Goal: Information Seeking & Learning: Learn about a topic

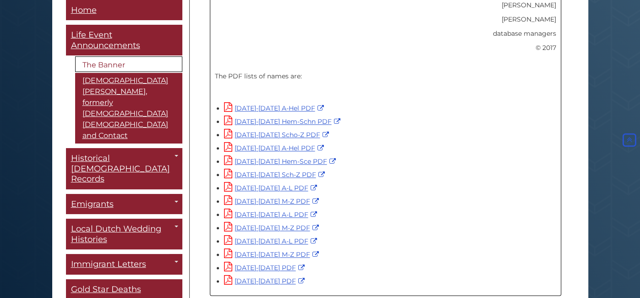
scroll to position [659, 0]
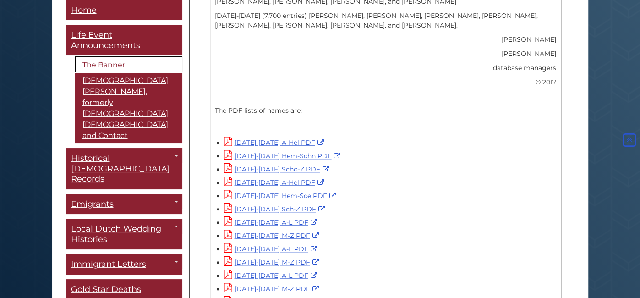
scroll to position [591, 0]
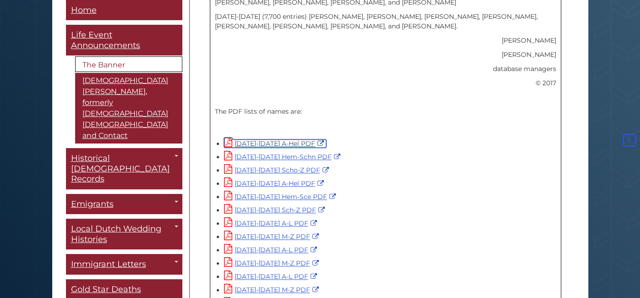
click at [296, 139] on link "[DATE]-[DATE] A-Hel PDF" at bounding box center [275, 143] width 102 height 8
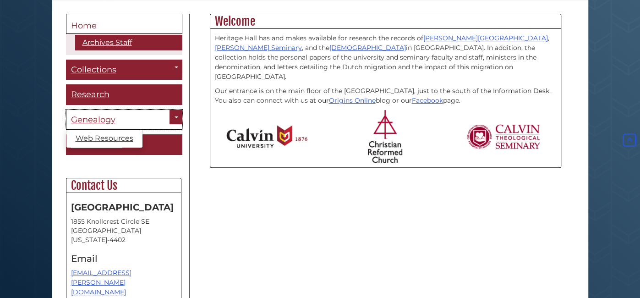
click at [158, 116] on link "Genealogy" at bounding box center [124, 119] width 116 height 21
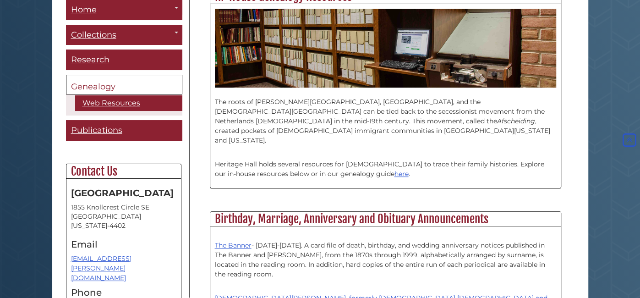
scroll to position [271, 0]
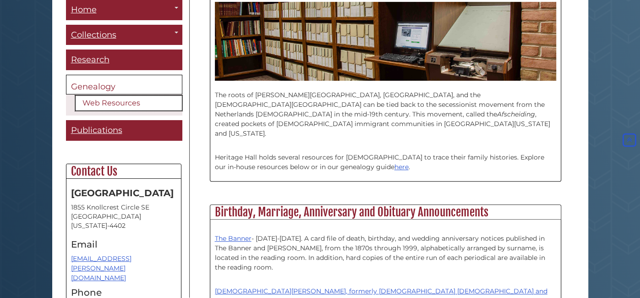
click at [95, 103] on link "Web Resources" at bounding box center [128, 104] width 107 height 16
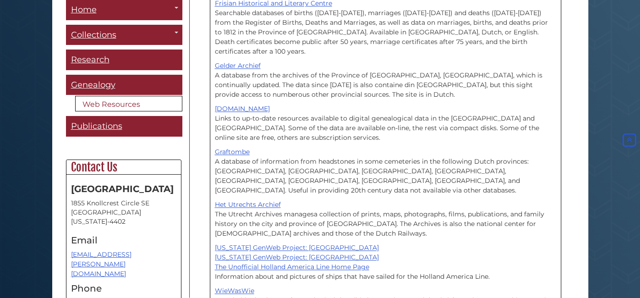
scroll to position [704, 0]
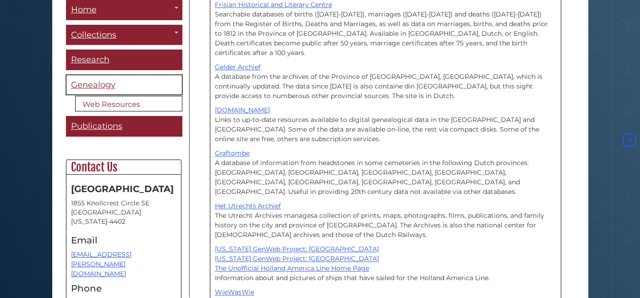
click at [103, 88] on span "Genealogy" at bounding box center [93, 85] width 44 height 10
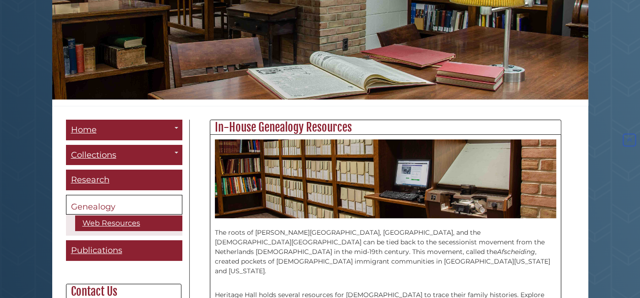
scroll to position [135, 0]
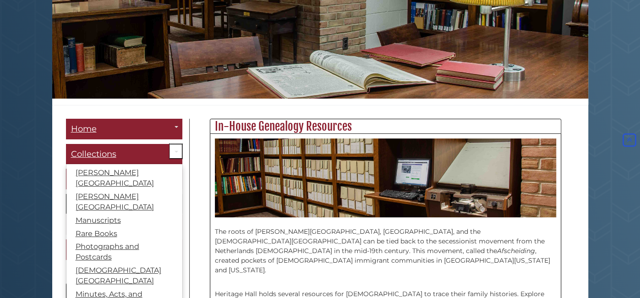
click at [176, 149] on link "Toggle Dropdown" at bounding box center [175, 151] width 13 height 15
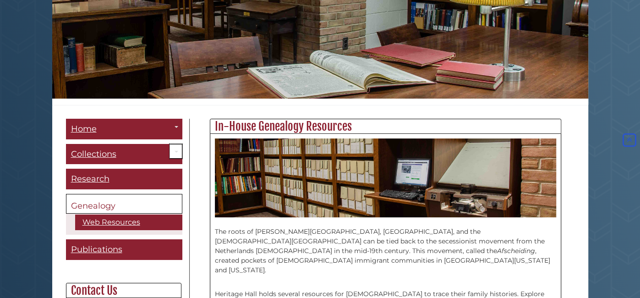
click at [176, 149] on link "Toggle Dropdown" at bounding box center [175, 151] width 13 height 15
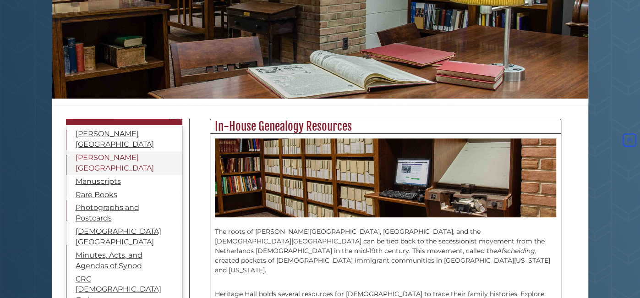
scroll to position [45, 0]
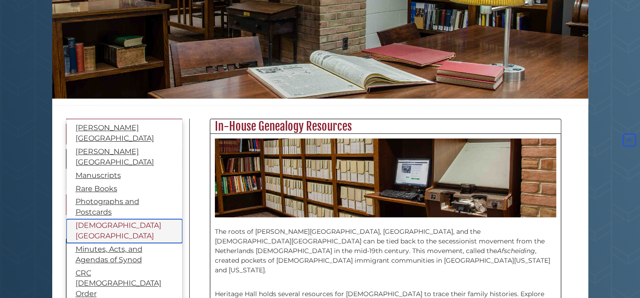
click at [140, 219] on link "[DEMOGRAPHIC_DATA][GEOGRAPHIC_DATA]" at bounding box center [124, 231] width 116 height 24
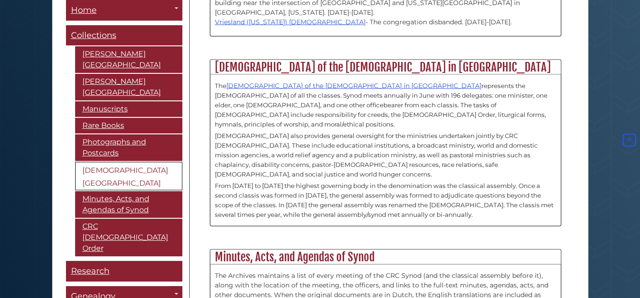
scroll to position [1211, 0]
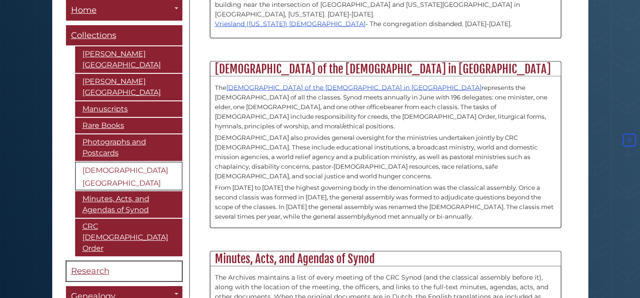
click at [103, 266] on span "Research" at bounding box center [90, 271] width 38 height 10
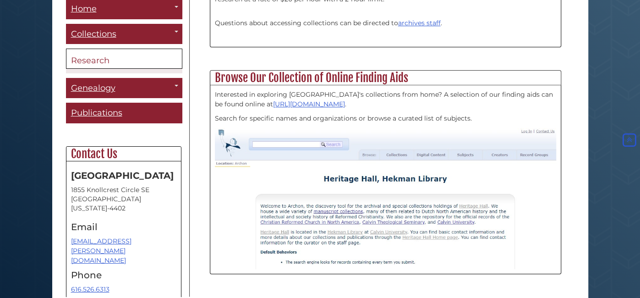
scroll to position [347, 0]
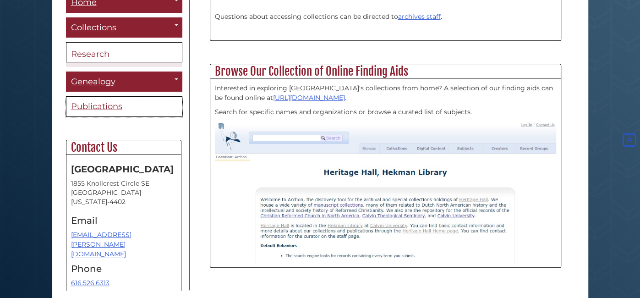
click at [106, 106] on span "Publications" at bounding box center [96, 107] width 51 height 10
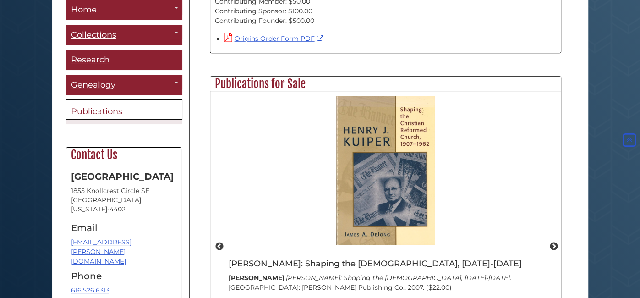
scroll to position [530, 0]
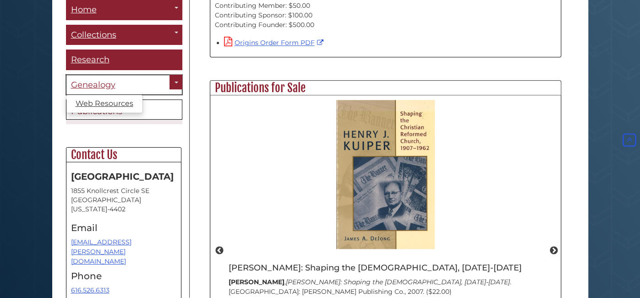
click at [115, 82] on link "Genealogy" at bounding box center [124, 85] width 116 height 21
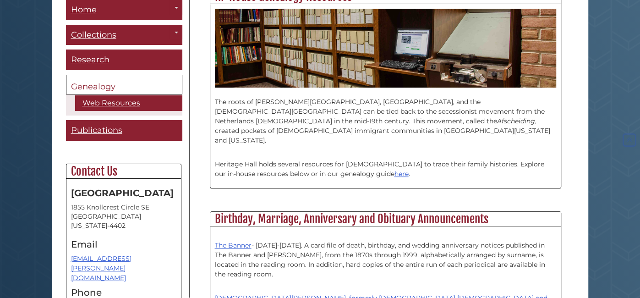
scroll to position [267, 0]
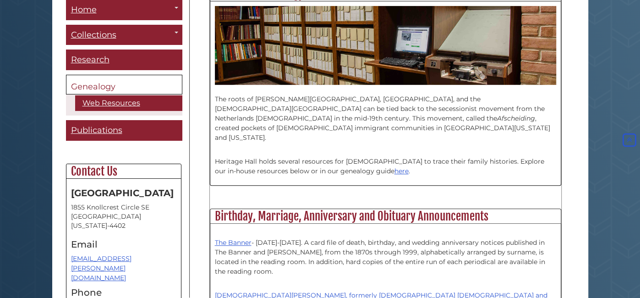
click at [497, 119] on em "Afscheiding" at bounding box center [516, 118] width 38 height 8
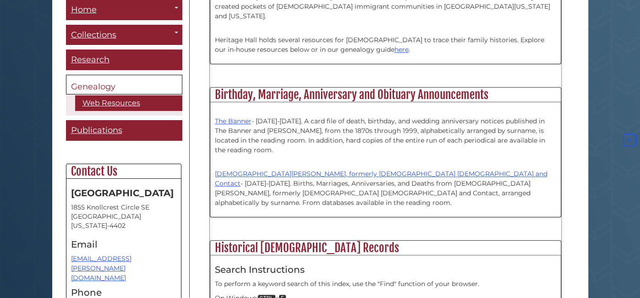
scroll to position [391, 0]
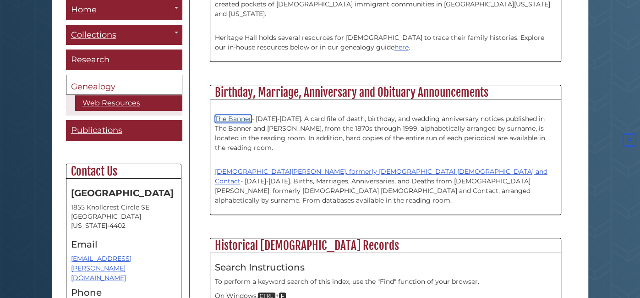
click at [230, 114] on link "The Banner" at bounding box center [233, 118] width 37 height 8
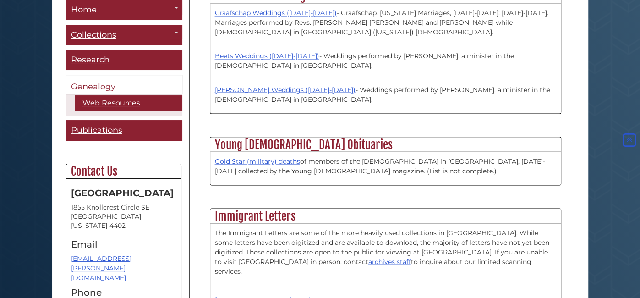
scroll to position [1105, 0]
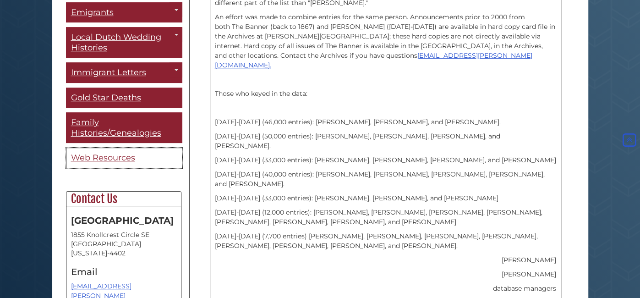
scroll to position [90, 0]
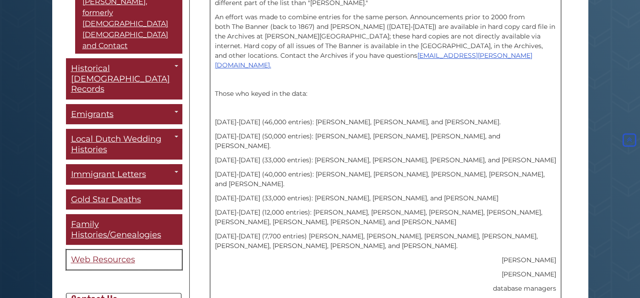
click at [101, 255] on span "Web Resources" at bounding box center [103, 260] width 64 height 10
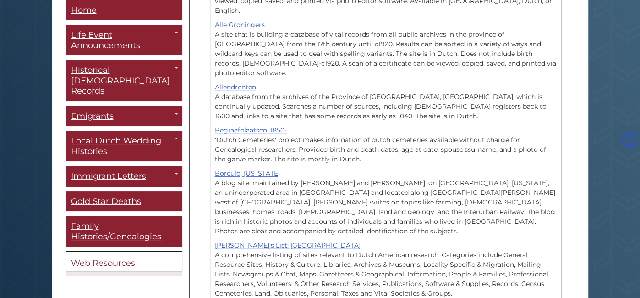
scroll to position [324, 0]
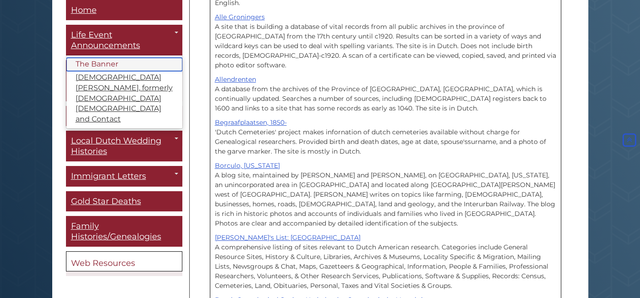
click at [110, 61] on link "The Banner" at bounding box center [124, 64] width 116 height 13
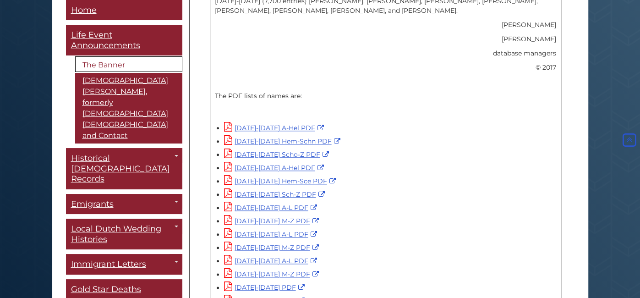
scroll to position [606, 0]
click at [255, 124] on link "[DATE]-[DATE] A-Hel PDF" at bounding box center [275, 128] width 102 height 8
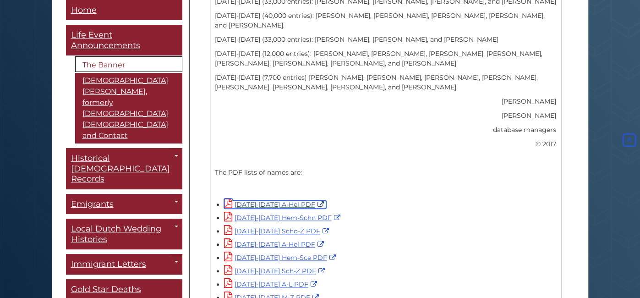
scroll to position [529, 0]
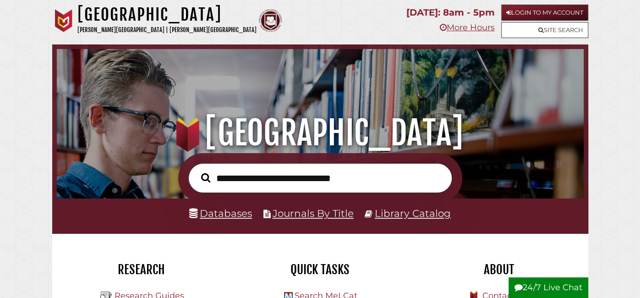
click at [149, 28] on p "Calvin University | Calvin Theological Seminary" at bounding box center [166, 30] width 179 height 11
click at [305, 212] on link "Journals By Title" at bounding box center [312, 213] width 81 height 12
